Goal: Information Seeking & Learning: Learn about a topic

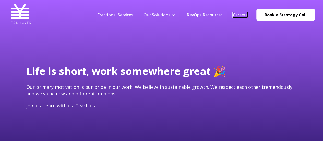
click at [243, 14] on link "Careers" at bounding box center [240, 15] width 15 height 6
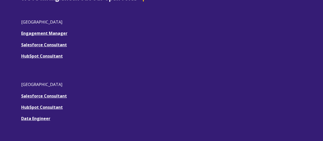
scroll to position [170, 0]
click at [48, 45] on u "Salesforce Consultant" at bounding box center [44, 45] width 46 height 6
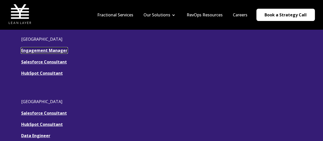
click at [45, 50] on link "Engagement Manager" at bounding box center [44, 51] width 46 height 6
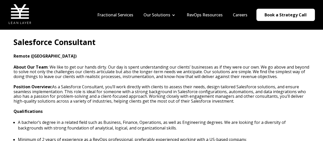
scroll to position [135, 0]
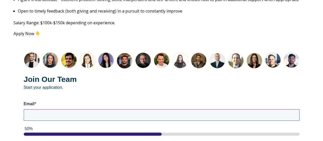
scroll to position [652, 0]
